Goal: Navigation & Orientation: Find specific page/section

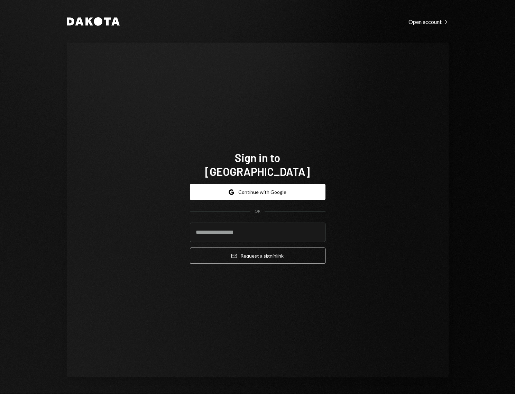
click at [277, 184] on button "Google Continue with Google" at bounding box center [258, 192] width 136 height 16
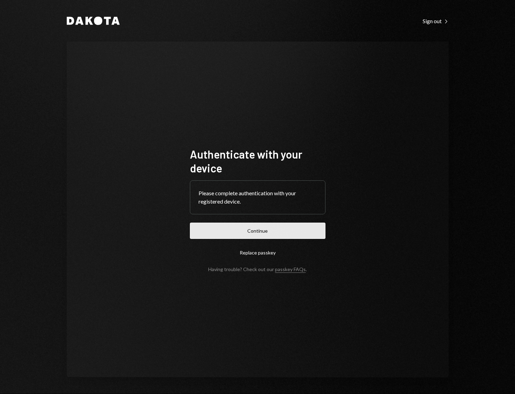
click at [262, 235] on button "Continue" at bounding box center [258, 230] width 136 height 16
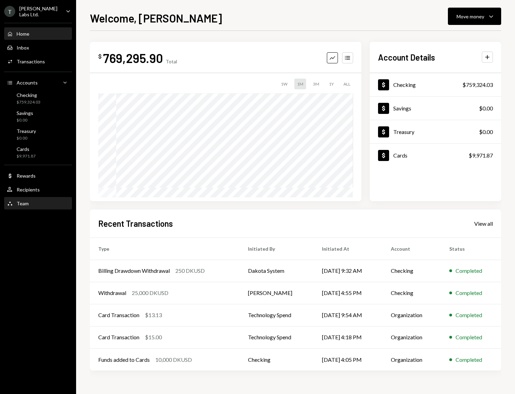
click at [27, 204] on div "Team" at bounding box center [23, 203] width 12 height 6
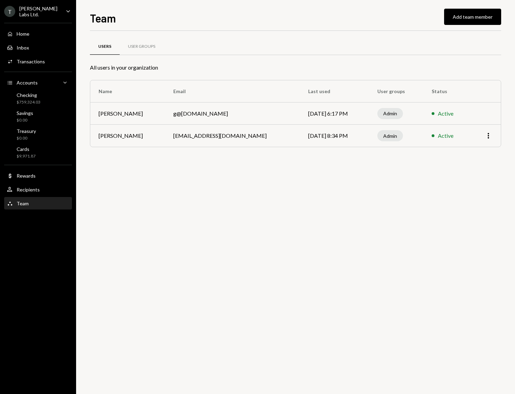
click at [407, 116] on td "Admin" at bounding box center [396, 113] width 54 height 22
click at [239, 113] on td "g@[DOMAIN_NAME]" at bounding box center [232, 113] width 135 height 22
click at [157, 112] on td "[PERSON_NAME]" at bounding box center [127, 113] width 75 height 22
click at [126, 111] on td "[PERSON_NAME]" at bounding box center [127, 113] width 75 height 22
click at [51, 11] on div "T [PERSON_NAME] Labs Ltd. Caret Down" at bounding box center [38, 12] width 76 height 12
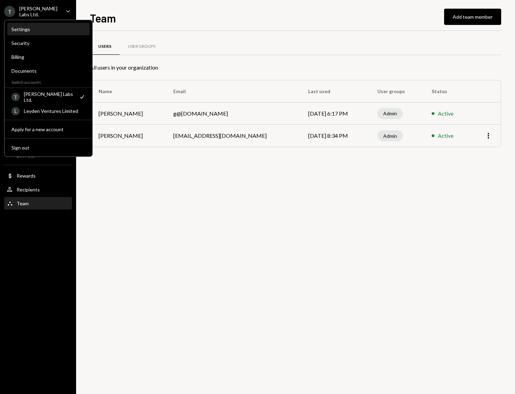
click at [34, 31] on div "Settings" at bounding box center [48, 29] width 74 height 6
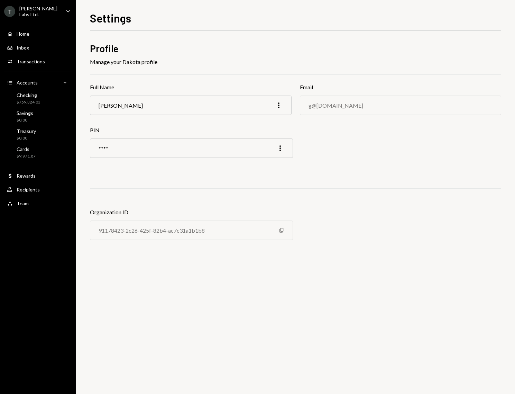
click at [50, 14] on div "T [PERSON_NAME] Labs Ltd." at bounding box center [32, 12] width 56 height 12
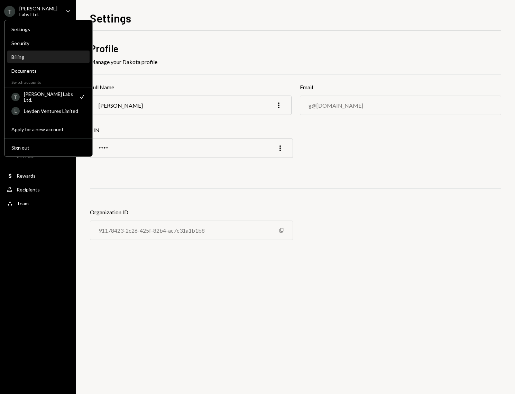
click at [35, 61] on div "Billing" at bounding box center [48, 57] width 74 height 12
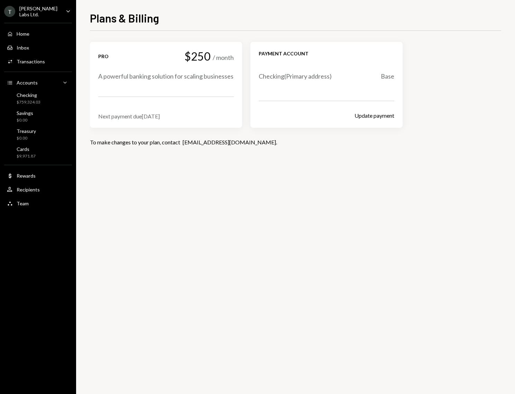
click at [40, 16] on div "T [PERSON_NAME] Labs Ltd." at bounding box center [32, 12] width 56 height 12
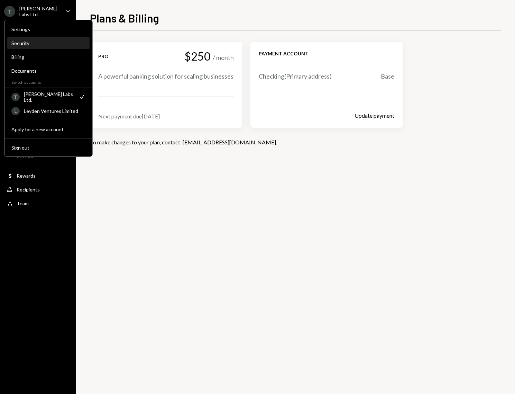
click at [27, 45] on div "Security" at bounding box center [48, 43] width 74 height 6
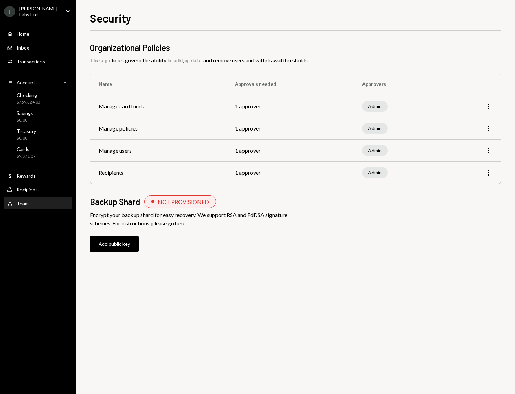
click at [25, 203] on div "Team" at bounding box center [23, 203] width 12 height 6
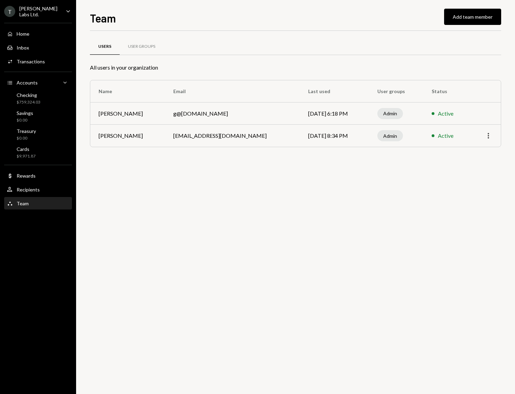
click at [486, 137] on icon "More" at bounding box center [488, 135] width 8 height 8
click at [109, 213] on div "Users User Groups All users in your organization Name Email Last used User grou…" at bounding box center [295, 212] width 411 height 363
click at [27, 191] on div "Recipients" at bounding box center [28, 189] width 23 height 6
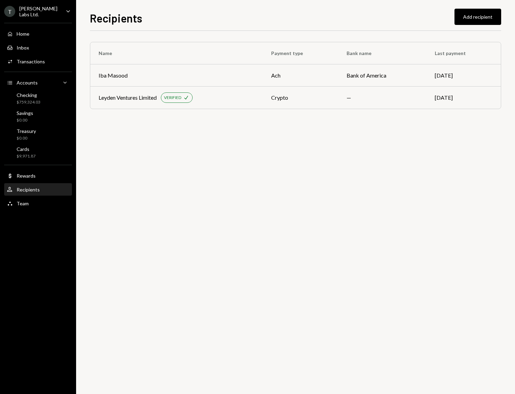
click at [53, 13] on div "T [PERSON_NAME] Labs Ltd. Caret Down" at bounding box center [38, 12] width 76 height 12
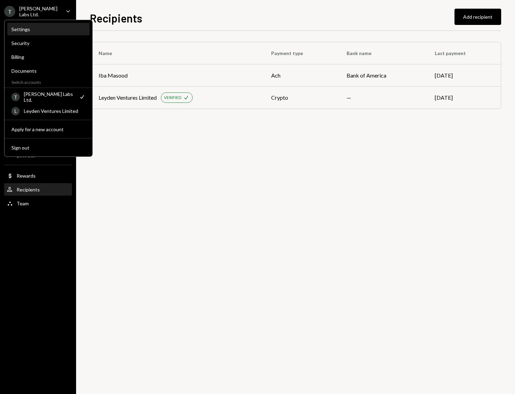
click at [31, 35] on div "Settings" at bounding box center [48, 30] width 74 height 12
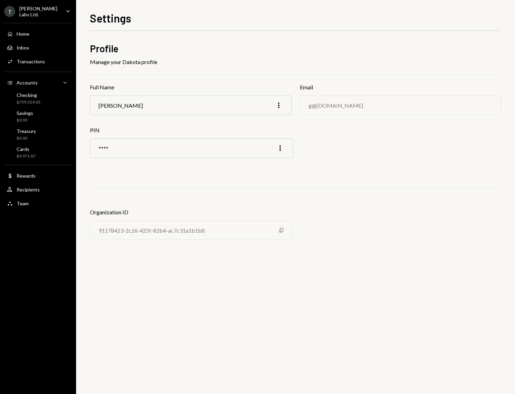
click at [37, 100] on div "$759,324.03" at bounding box center [29, 102] width 24 height 6
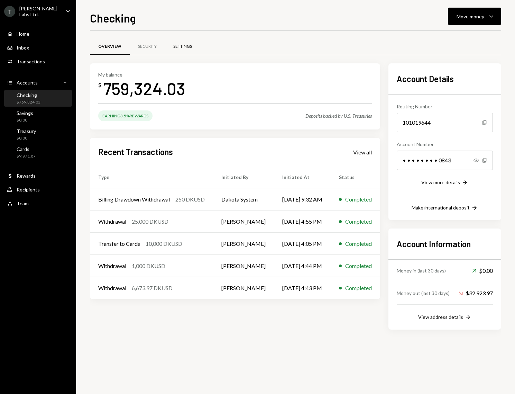
click at [193, 51] on div "Settings" at bounding box center [182, 46] width 35 height 17
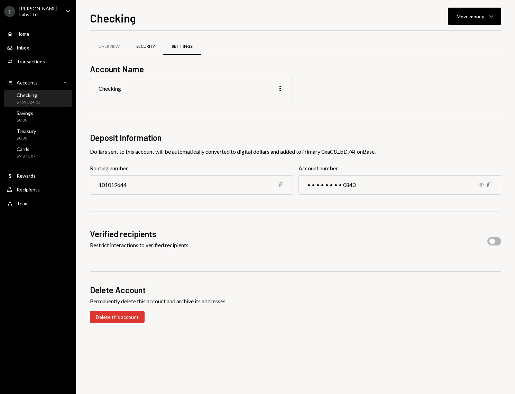
click at [148, 50] on div "Security" at bounding box center [145, 46] width 35 height 17
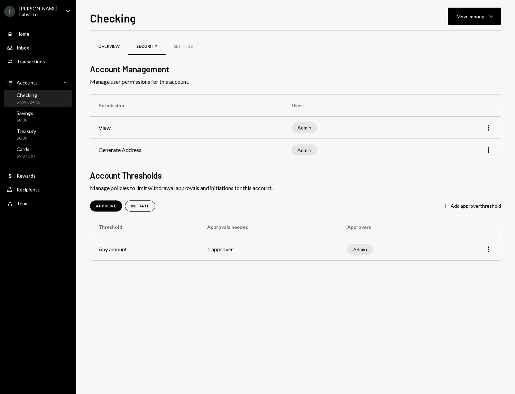
click at [121, 50] on div "Overview" at bounding box center [109, 46] width 38 height 17
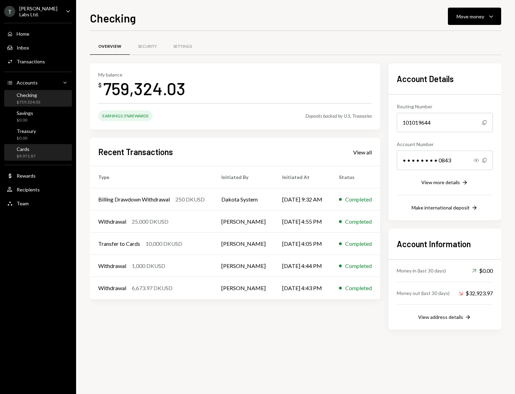
click at [30, 152] on div "Cards $9,971.87" at bounding box center [26, 152] width 19 height 13
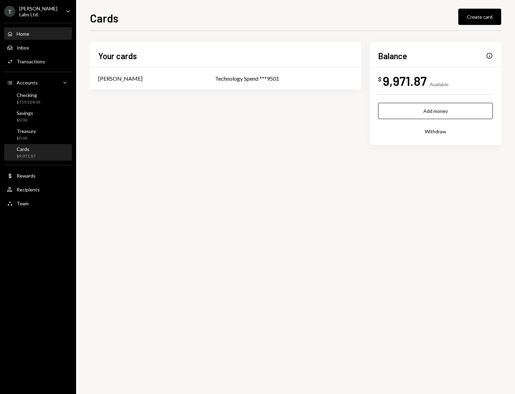
click at [39, 34] on div "Home Home" at bounding box center [38, 34] width 62 height 6
